Goal: Task Accomplishment & Management: Use online tool/utility

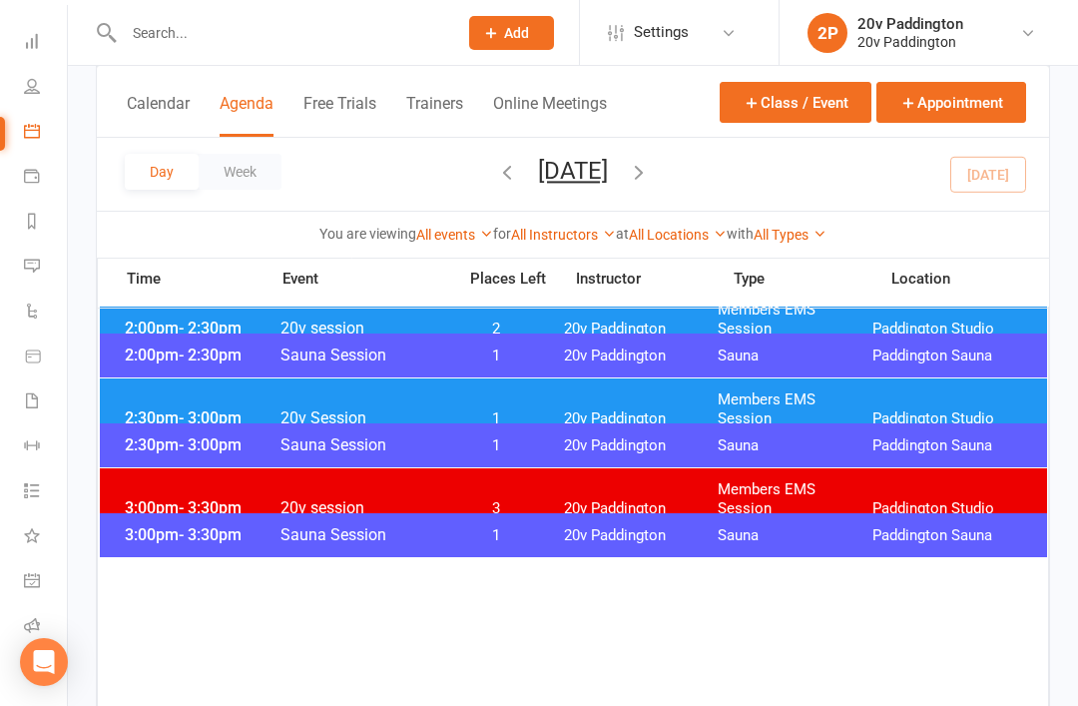
scroll to position [1432, 0]
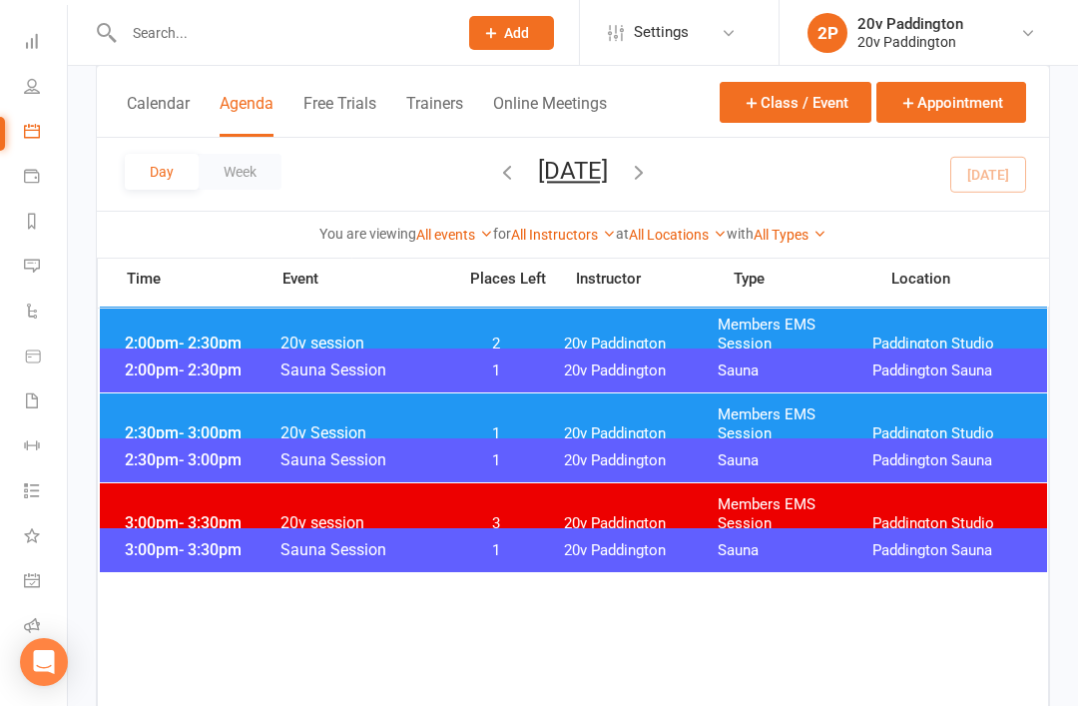
click at [924, 400] on div "2:30pm - 3:00pm 20v Session 1 20v Paddington Members EMS Session [GEOGRAPHIC_DA…" at bounding box center [574, 424] width 948 height 62
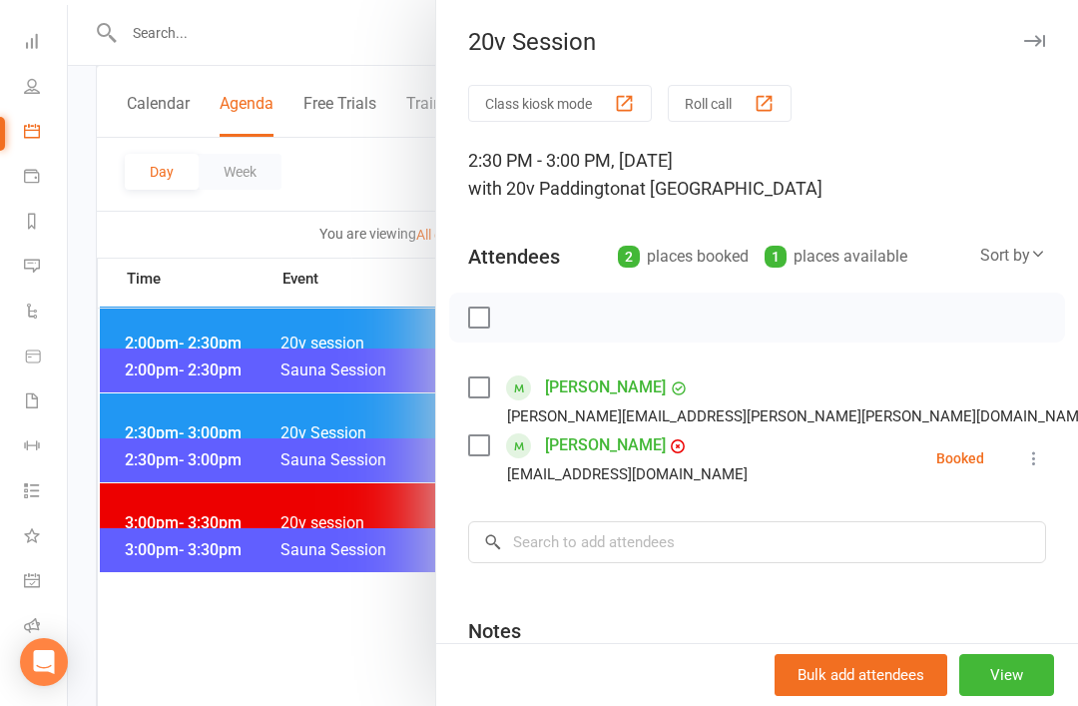
click at [1044, 468] on icon at bounding box center [1034, 458] width 20 height 20
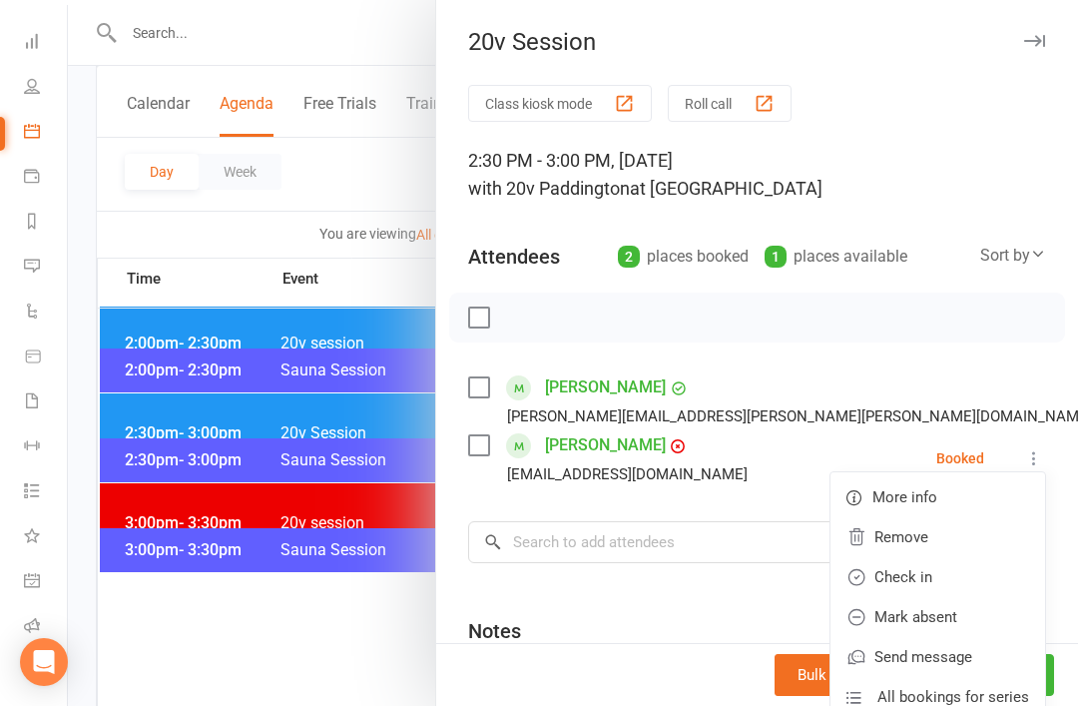
click at [921, 577] on link "Check in" at bounding box center [938, 577] width 215 height 40
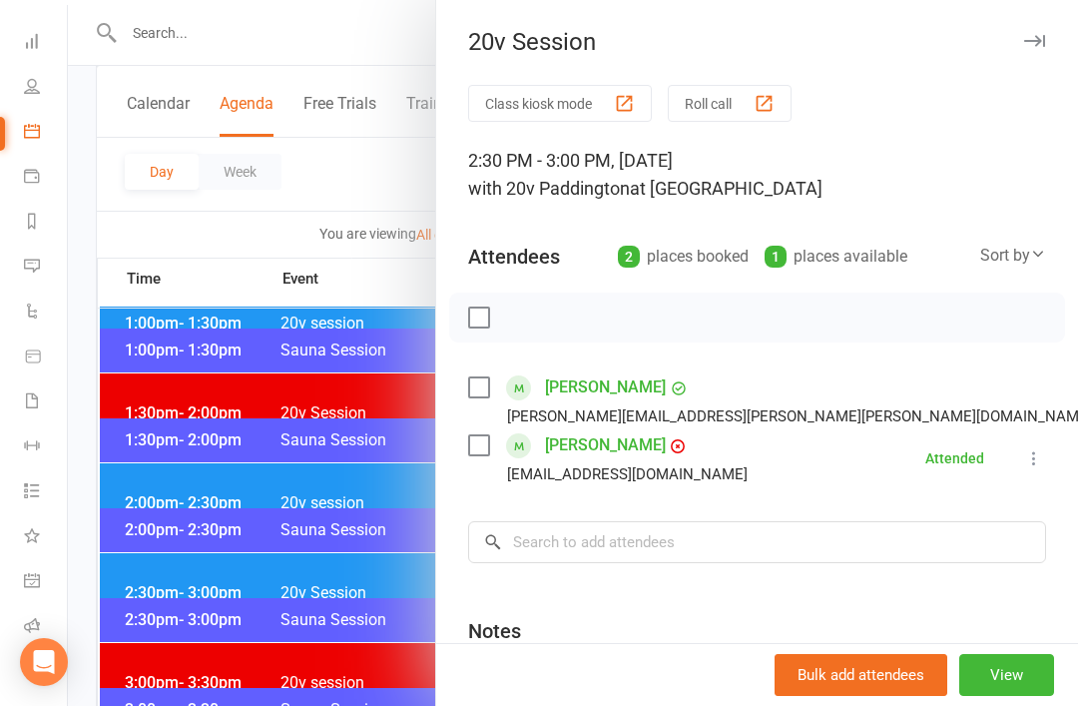
click at [298, 500] on div at bounding box center [573, 353] width 1010 height 706
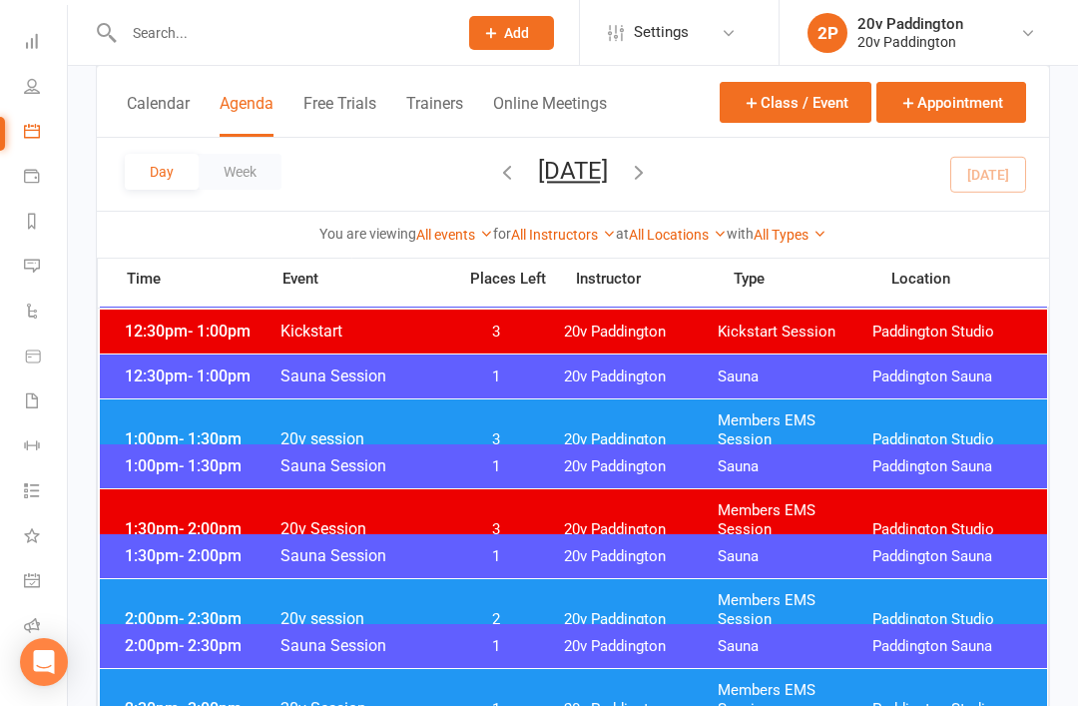
scroll to position [1157, 0]
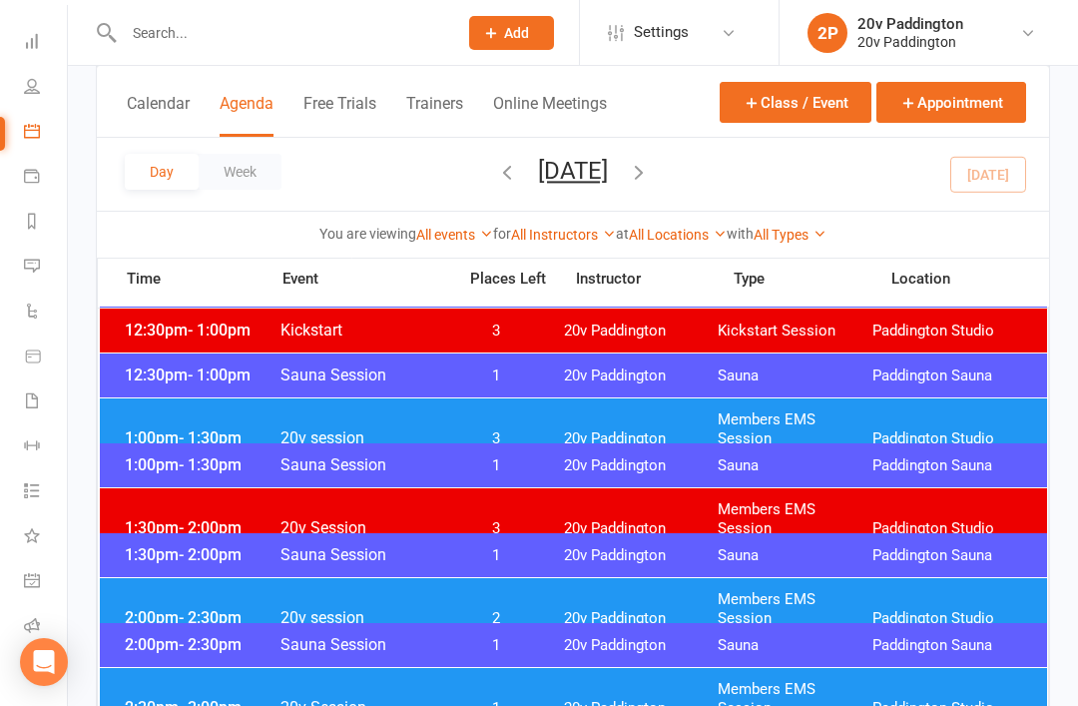
click at [449, 410] on div "1:00pm - 1:30pm 20v session 3 20v Paddington Members EMS Session [GEOGRAPHIC_DA…" at bounding box center [574, 429] width 948 height 62
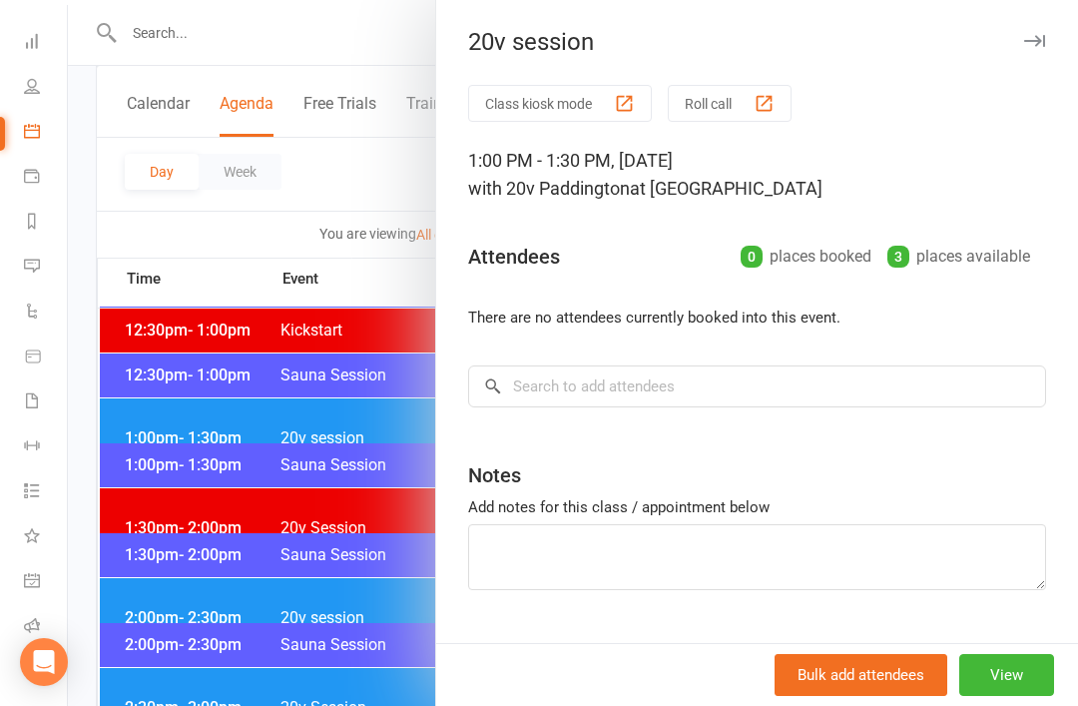
click at [239, 412] on div at bounding box center [573, 353] width 1010 height 706
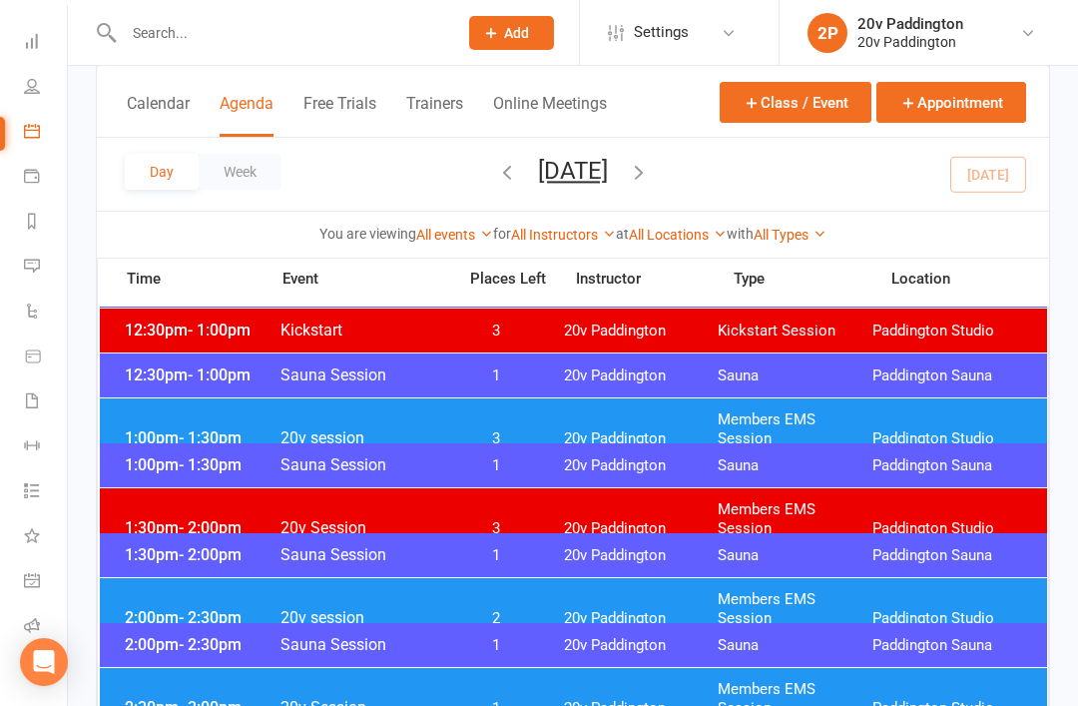
click at [194, 527] on div "1:30pm - 2:00pm 20v Session 3 20v Paddington Members EMS Session [GEOGRAPHIC_DA…" at bounding box center [574, 519] width 948 height 62
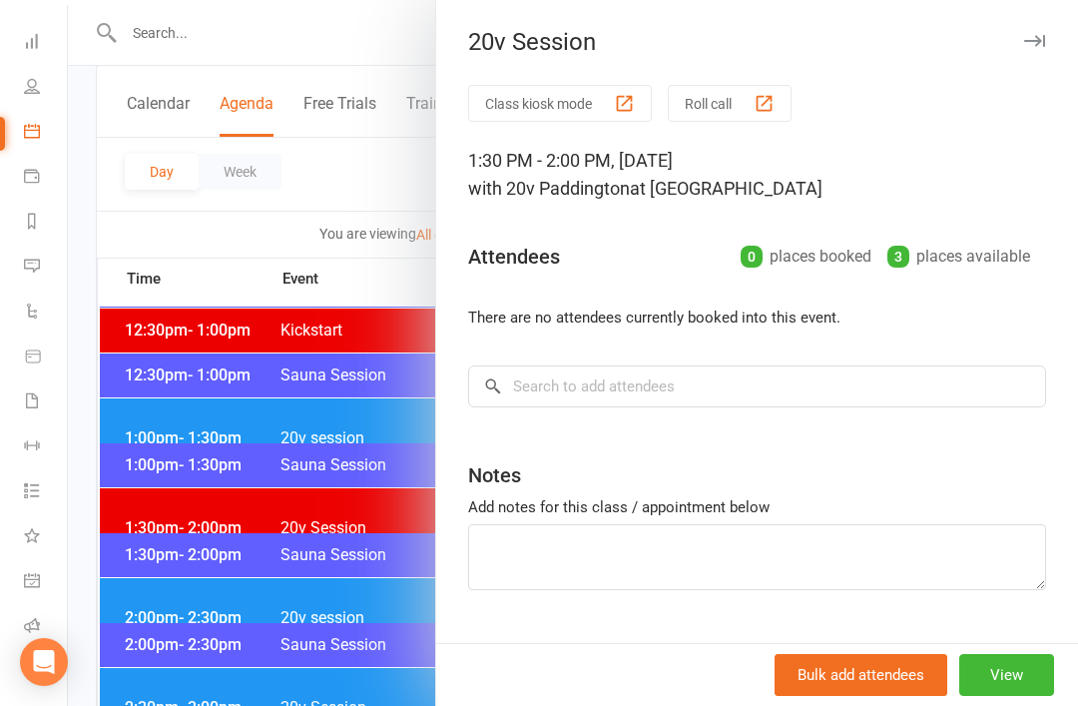
click at [227, 504] on div at bounding box center [573, 353] width 1010 height 706
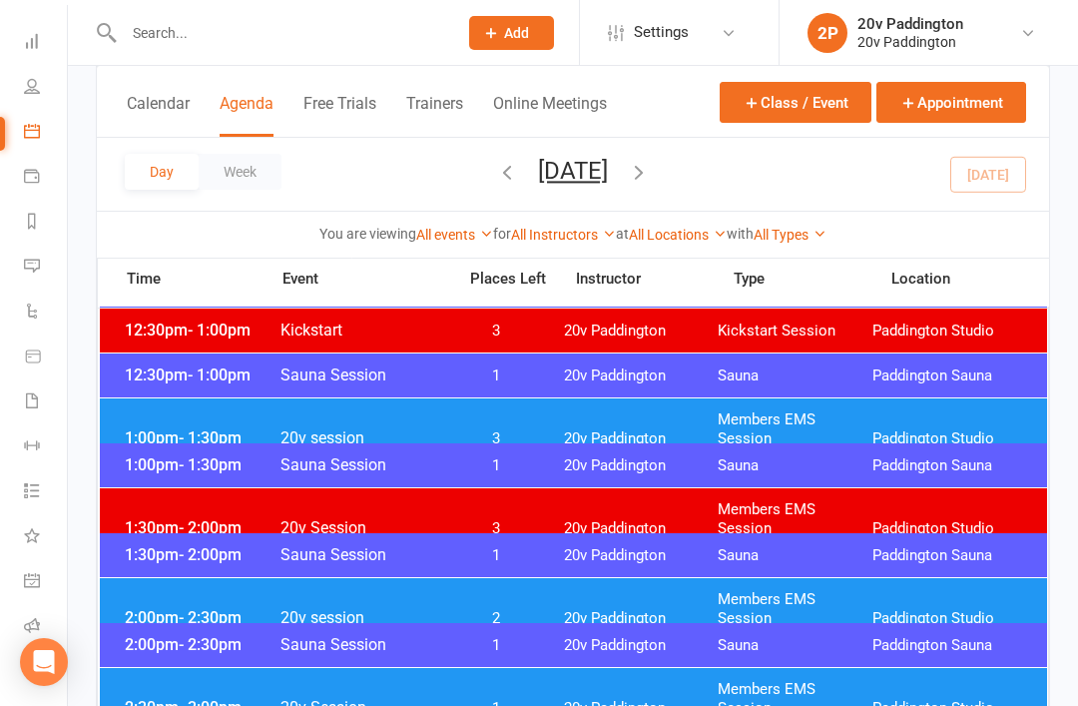
click at [13, 271] on li "Messages -1" at bounding box center [33, 268] width 67 height 45
click at [46, 259] on link "Messages -1" at bounding box center [46, 268] width 45 height 45
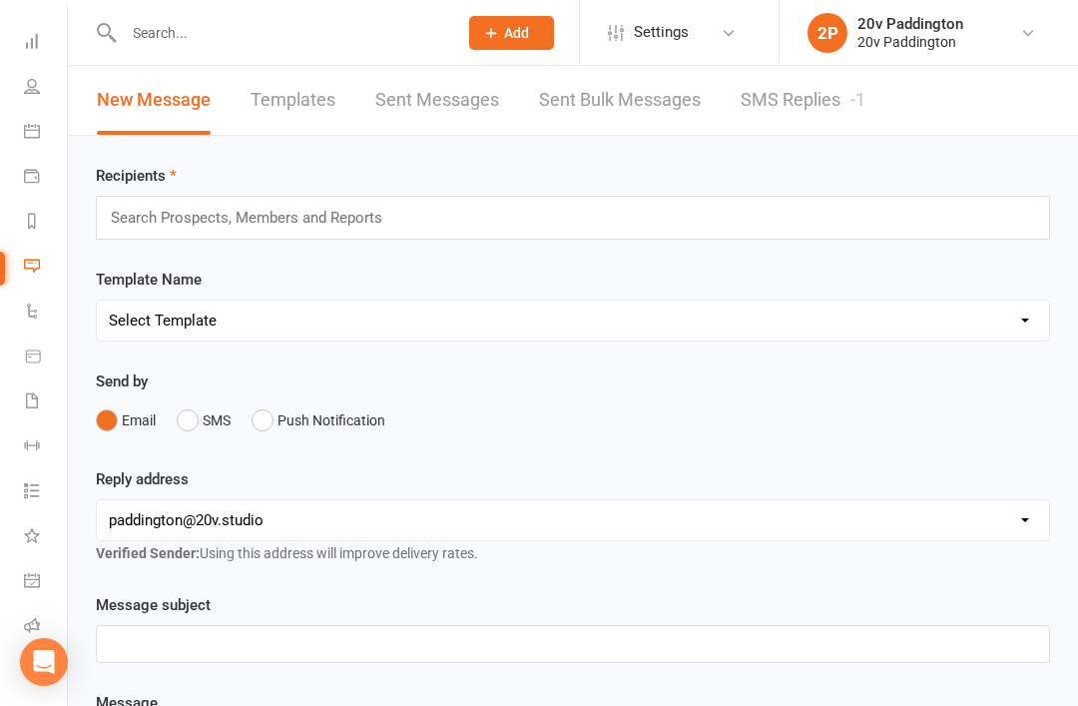
click at [770, 117] on link "SMS Replies -1" at bounding box center [803, 100] width 125 height 69
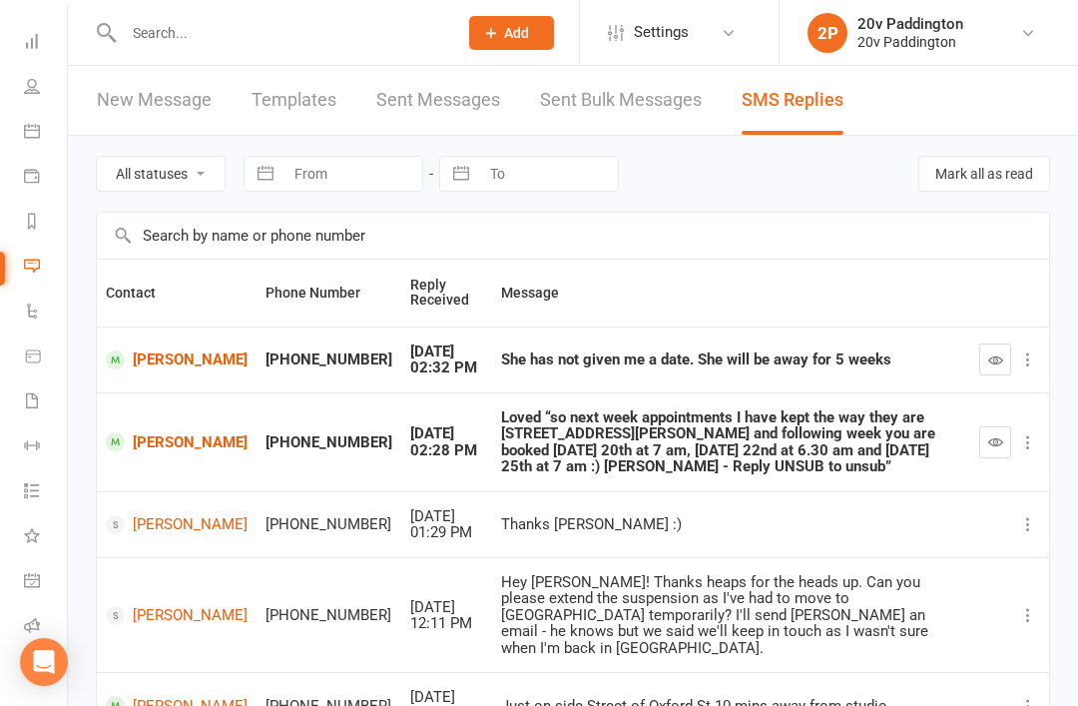
click at [993, 438] on icon "button" at bounding box center [995, 441] width 15 height 15
